Goal: Task Accomplishment & Management: Manage account settings

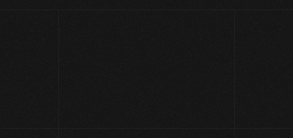
scroll to position [11, 0]
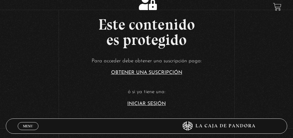
click at [134, 103] on link "Iniciar Sesión" at bounding box center [146, 103] width 38 height 5
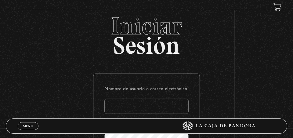
click at [134, 102] on input "Nombre de usuario o correo electrónico" at bounding box center [146, 105] width 84 height 15
click at [105, 109] on input "Nombre de usuario o correo electrónico" at bounding box center [146, 105] width 84 height 15
click at [109, 109] on input "Nombre de usuario o correo electrónico" at bounding box center [146, 105] width 84 height 15
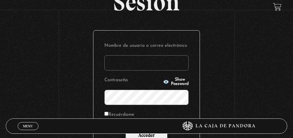
scroll to position [52, 0]
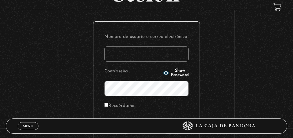
click at [109, 55] on input "Nombre de usuario o correo electrónico" at bounding box center [146, 53] width 84 height 15
click at [109, 52] on input "Nombre de usuario o correo electrónico" at bounding box center [146, 53] width 84 height 15
